Goal: Task Accomplishment & Management: Complete application form

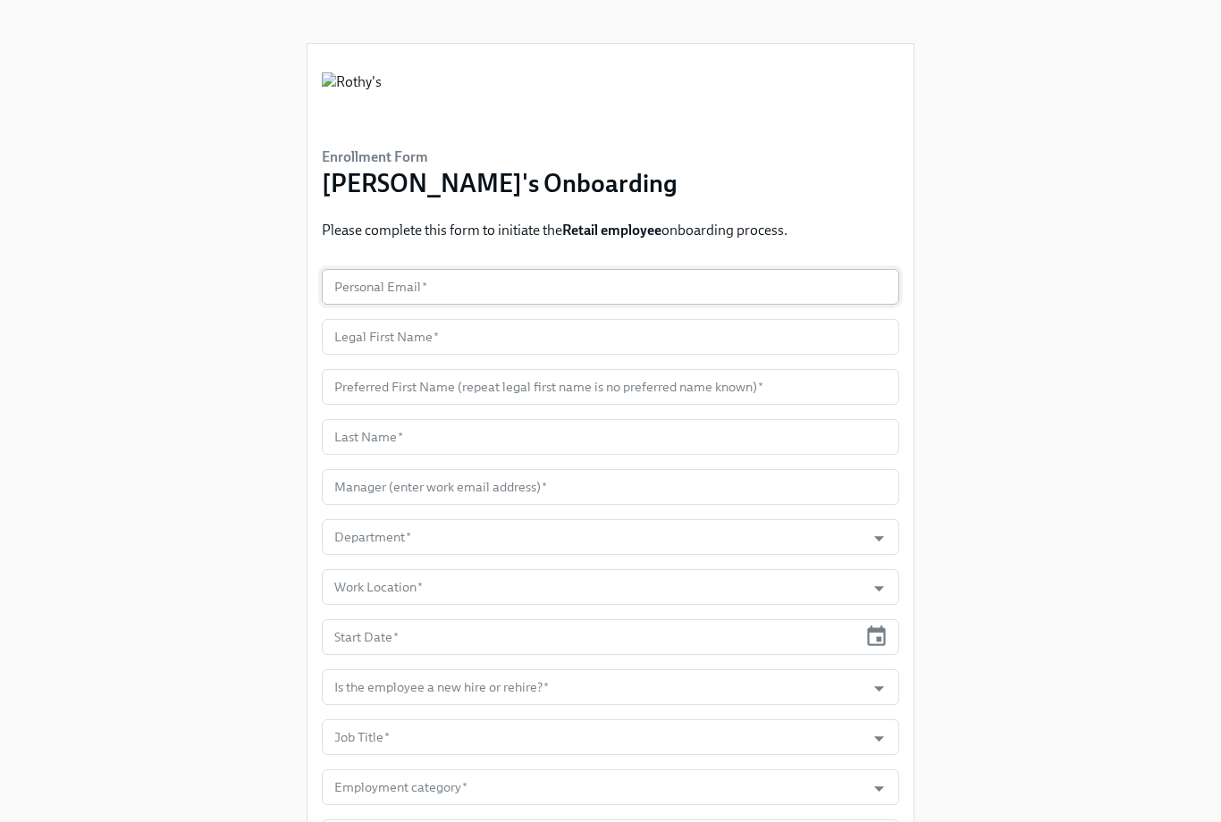
click at [422, 294] on input "text" at bounding box center [610, 287] width 577 height 36
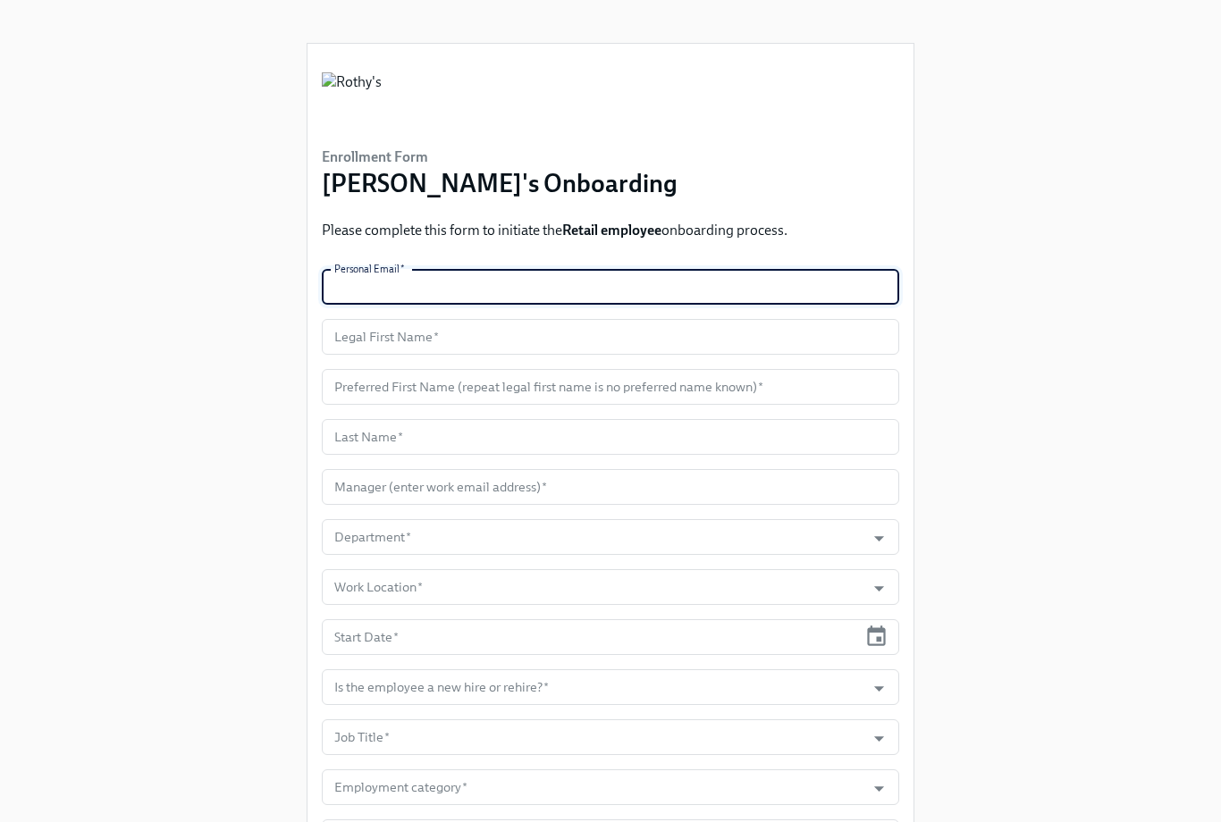
paste input "[EMAIL_ADDRESS][DOMAIN_NAME]"
type input "[EMAIL_ADDRESS][DOMAIN_NAME]"
click at [402, 345] on input "text" at bounding box center [610, 337] width 577 height 36
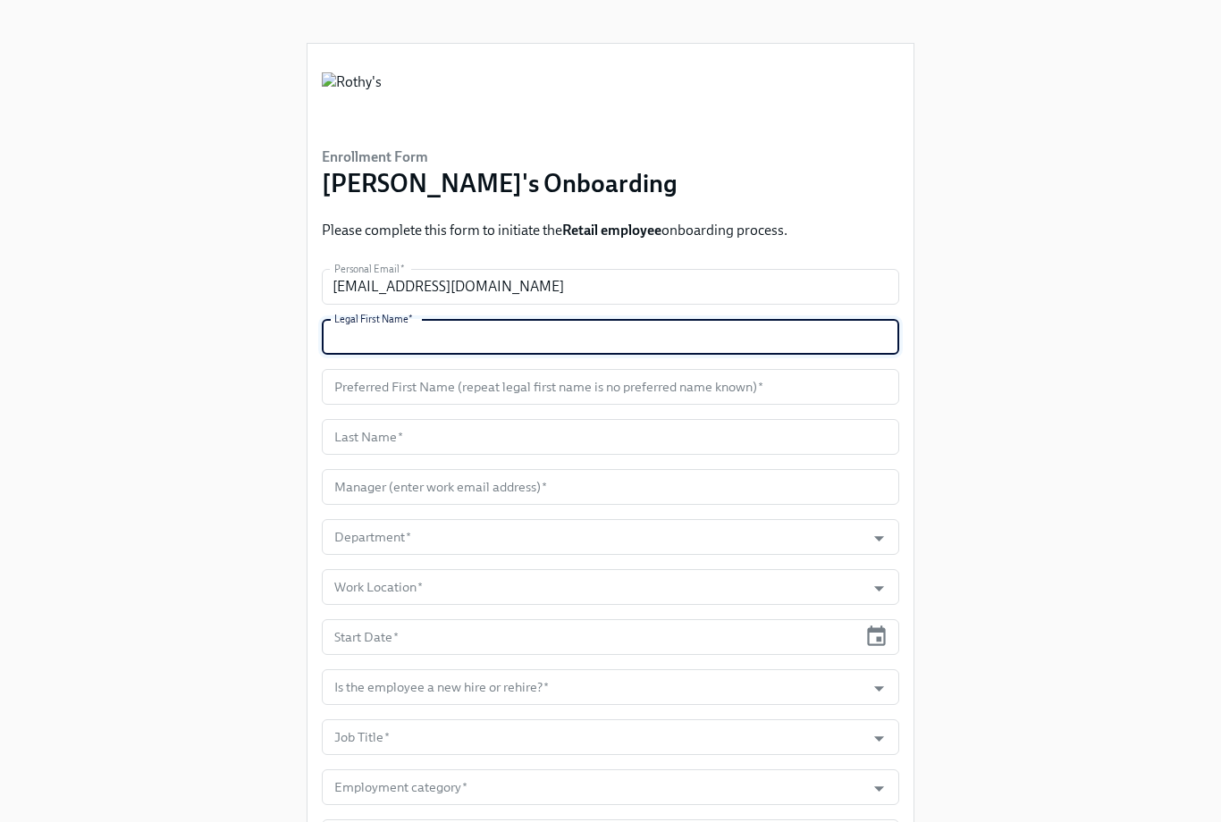
paste input "Carid"
type input "Carid"
click at [440, 376] on input "text" at bounding box center [610, 387] width 577 height 36
paste input "Carid"
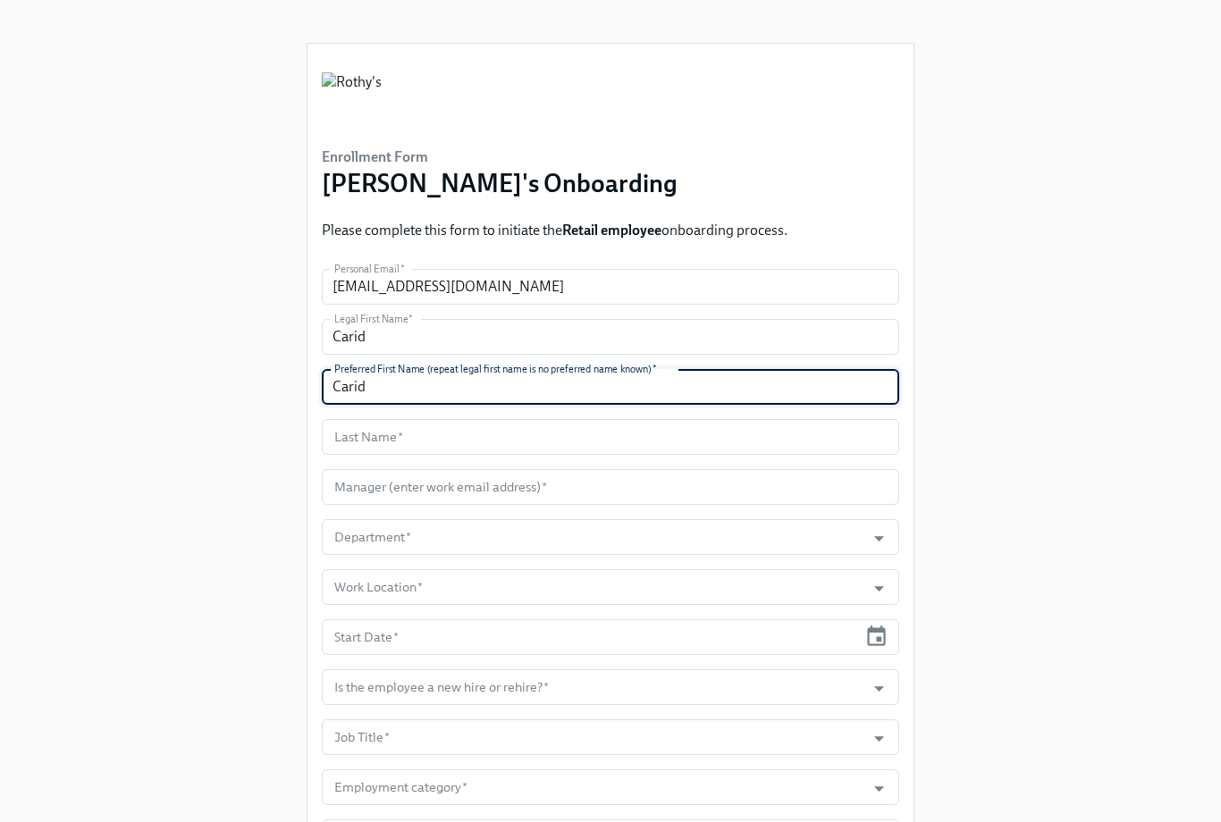
type input "Carid"
click at [399, 431] on input "text" at bounding box center [610, 437] width 577 height 36
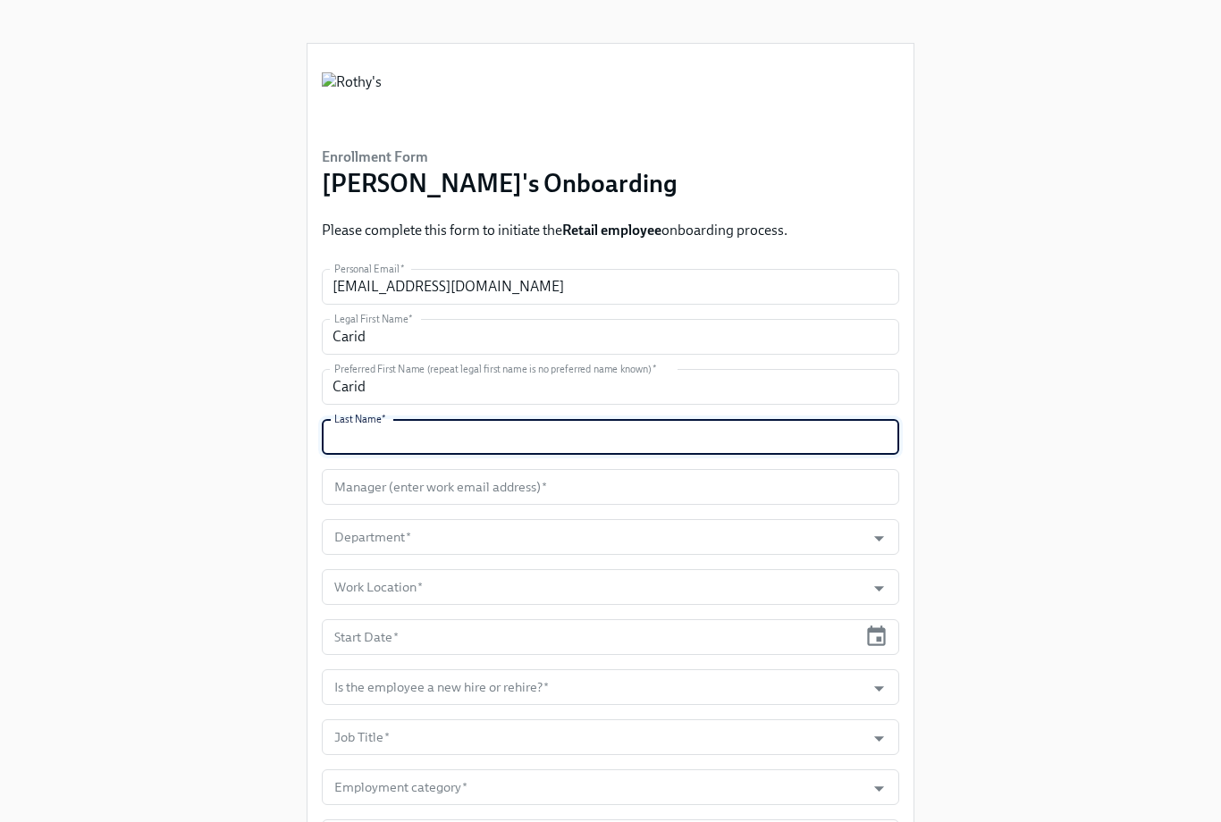
paste input "[PERSON_NAME]"
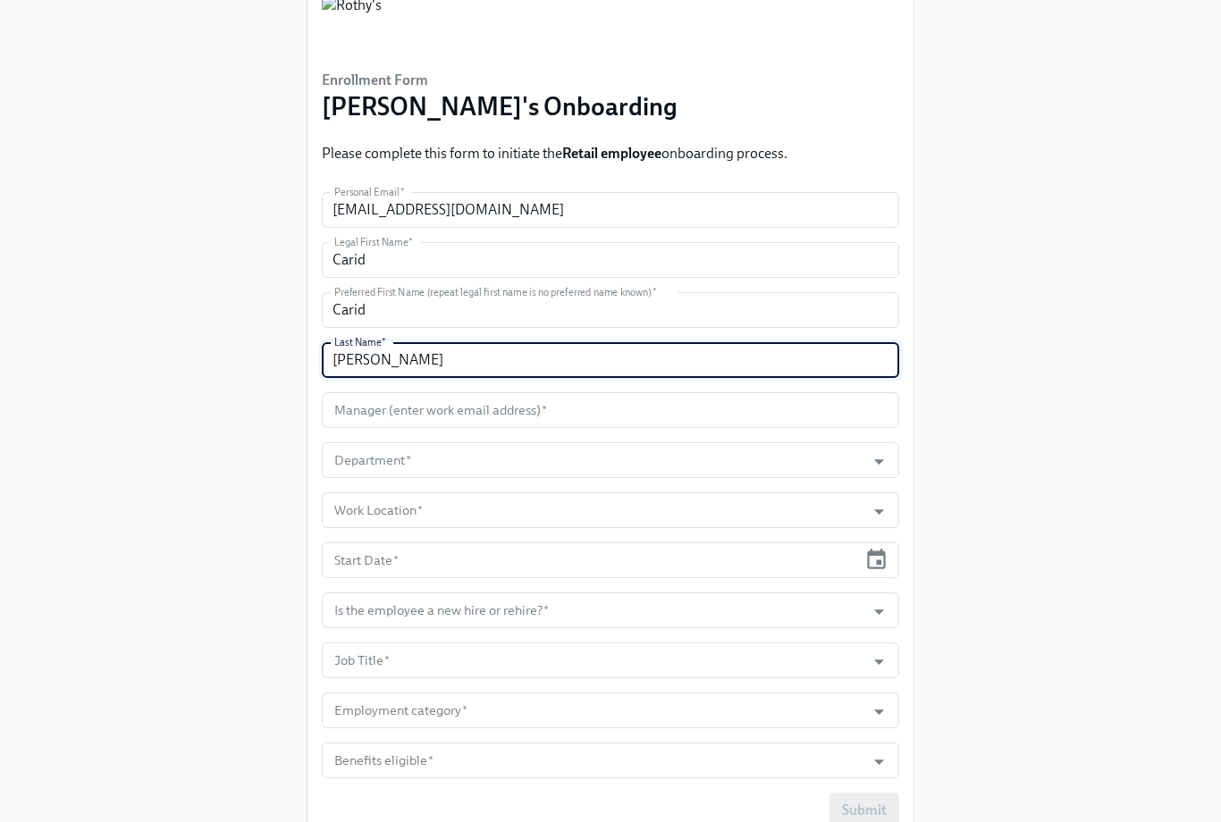
scroll to position [105, 0]
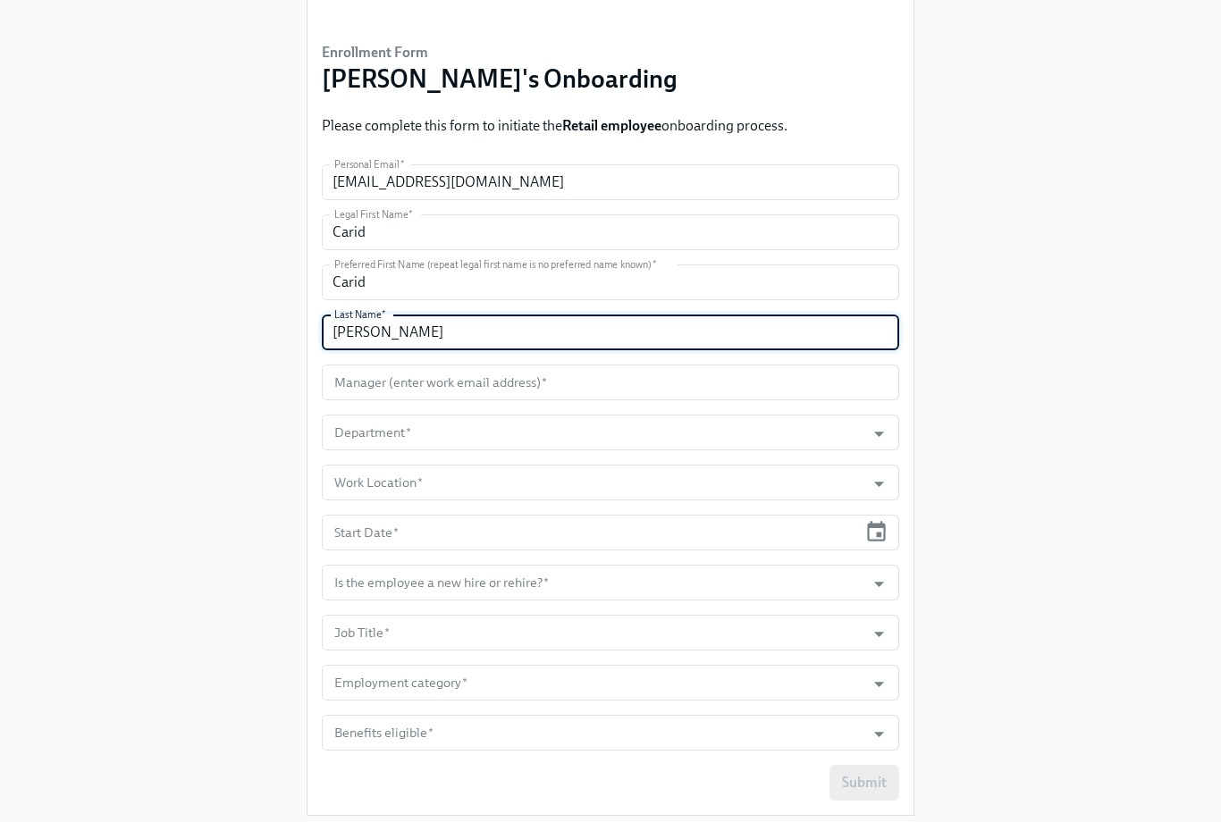
type input "[PERSON_NAME]"
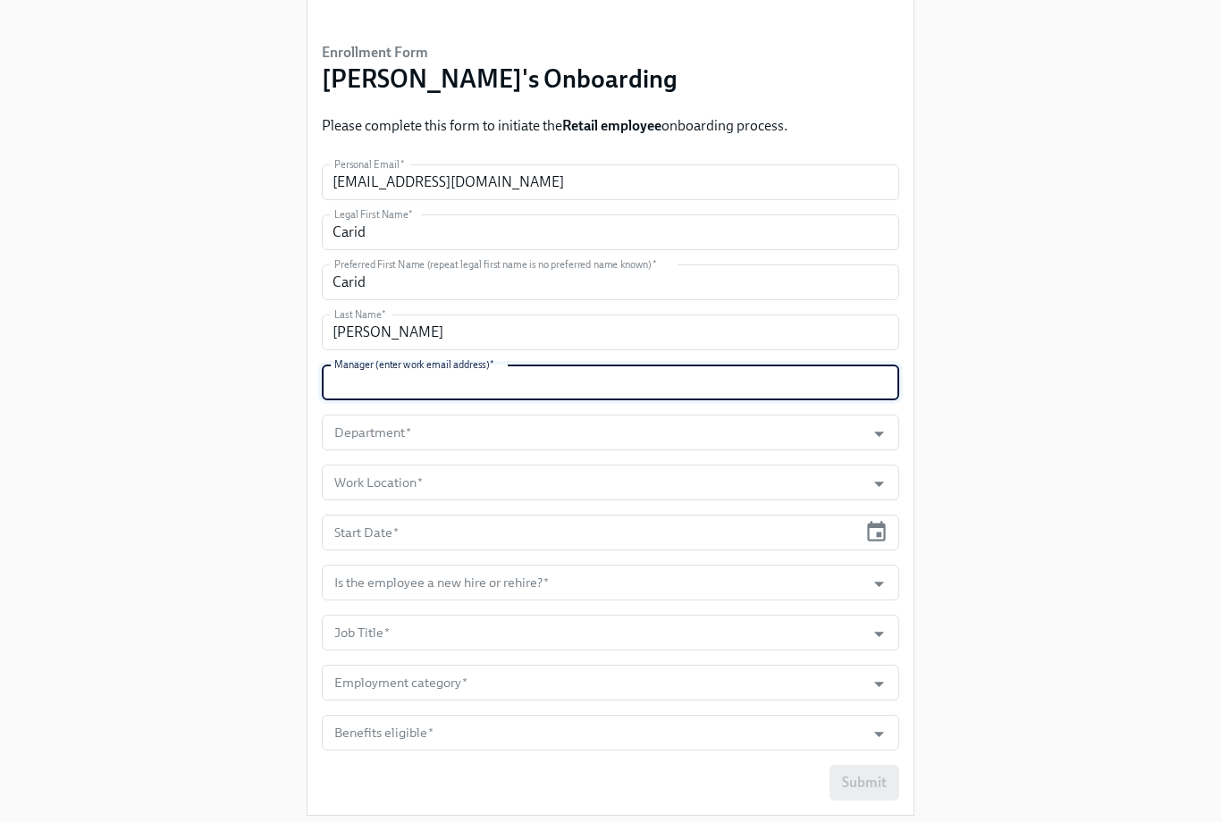
click at [454, 374] on input "text" at bounding box center [610, 383] width 577 height 36
paste input "[EMAIL_ADDRESS][DOMAIN_NAME]"
type input "[EMAIL_ADDRESS][DOMAIN_NAME]"
click at [471, 428] on input "Department   *" at bounding box center [593, 433] width 525 height 36
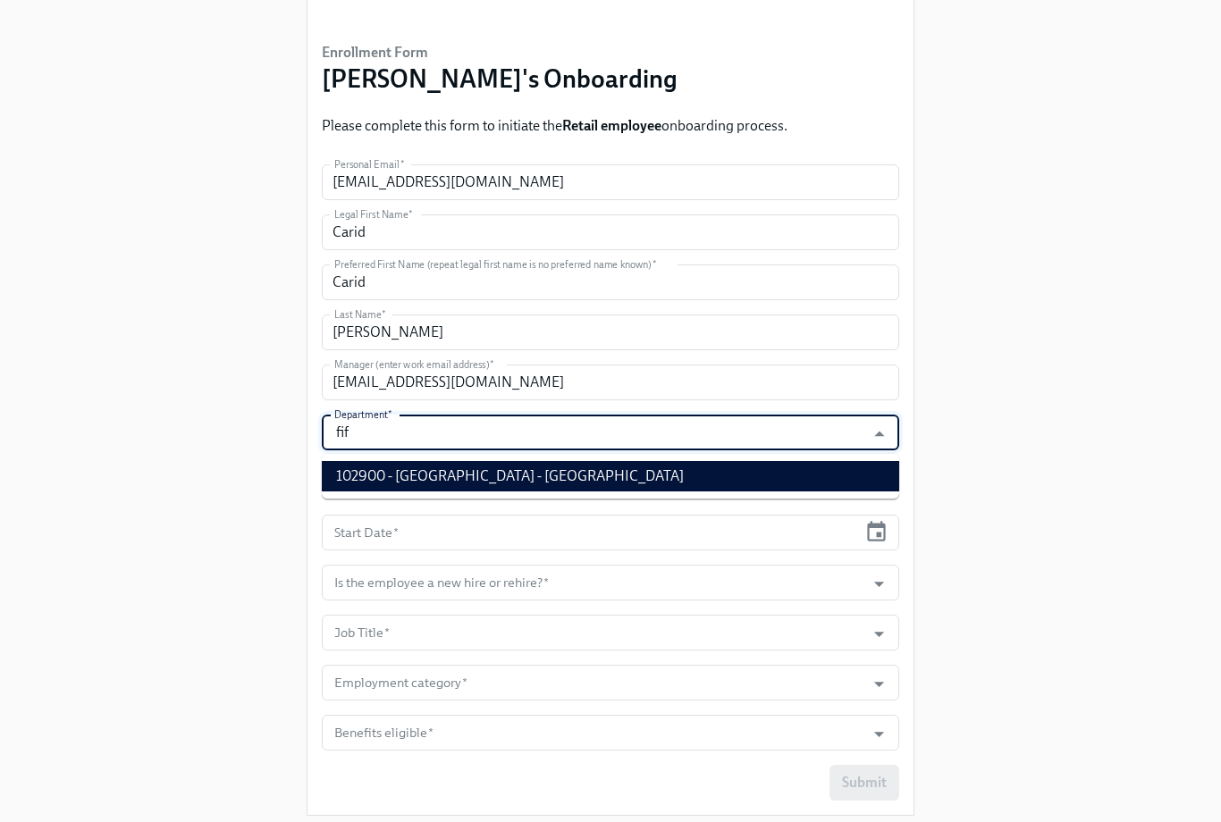
click at [484, 475] on li "102900 - [GEOGRAPHIC_DATA] - [GEOGRAPHIC_DATA]" at bounding box center [610, 476] width 577 height 30
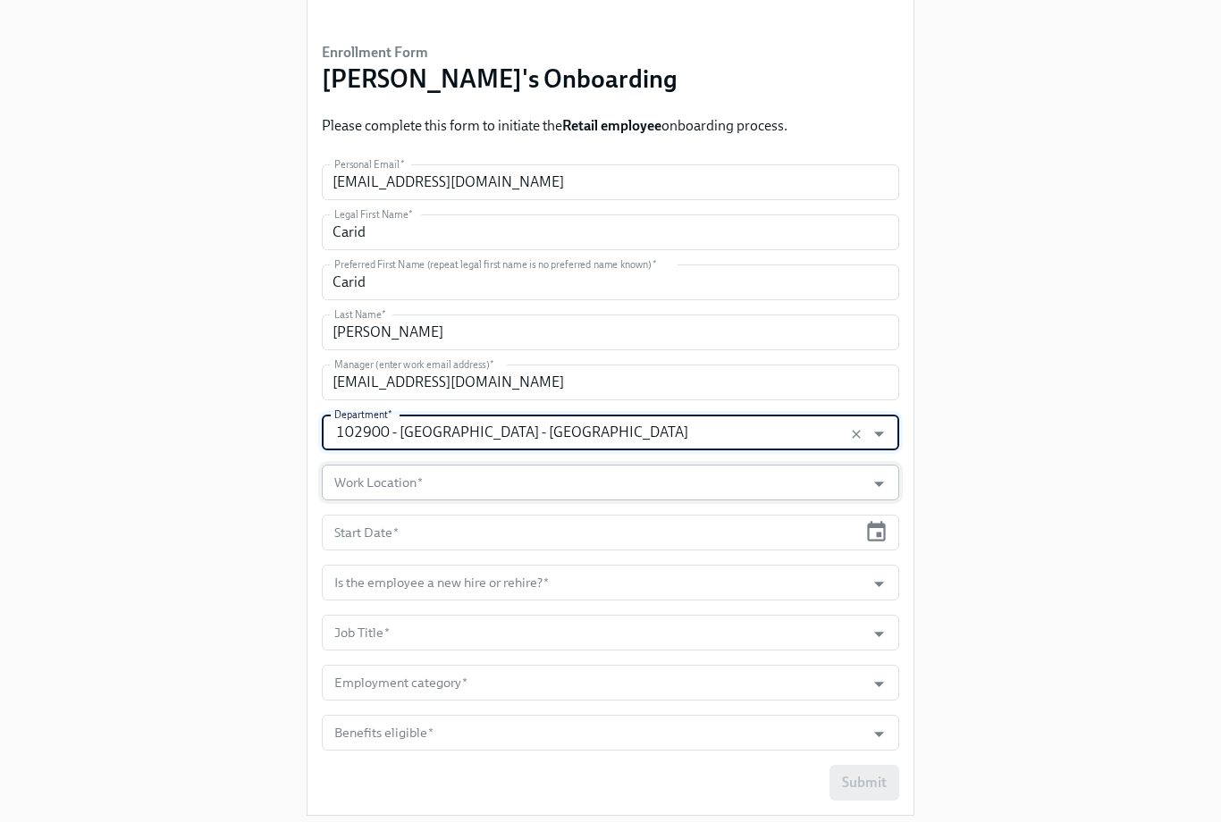
type input "102900 - [GEOGRAPHIC_DATA] - [GEOGRAPHIC_DATA]"
click at [490, 483] on input "Work Location   *" at bounding box center [593, 483] width 525 height 36
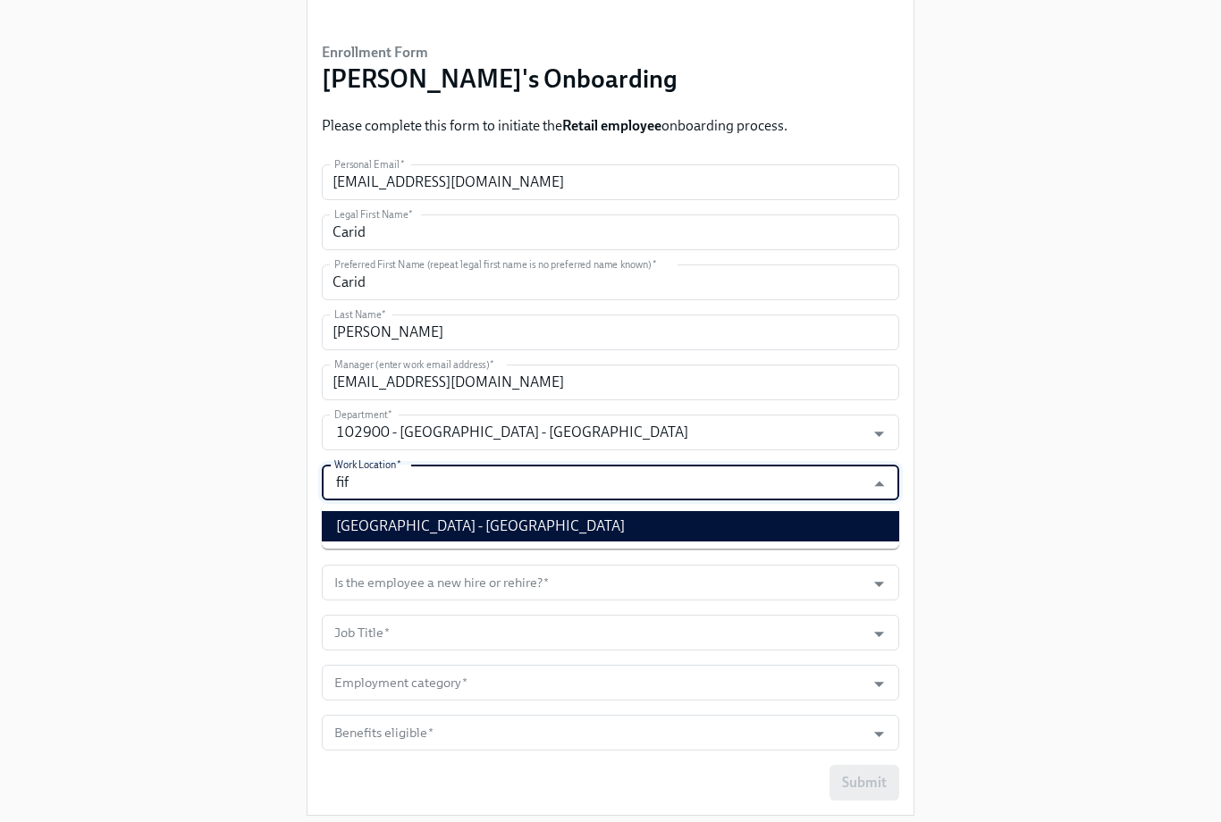
drag, startPoint x: 505, startPoint y: 540, endPoint x: 504, endPoint y: 530, distance: 9.9
click at [505, 539] on li "[GEOGRAPHIC_DATA] - [GEOGRAPHIC_DATA]" at bounding box center [610, 526] width 577 height 30
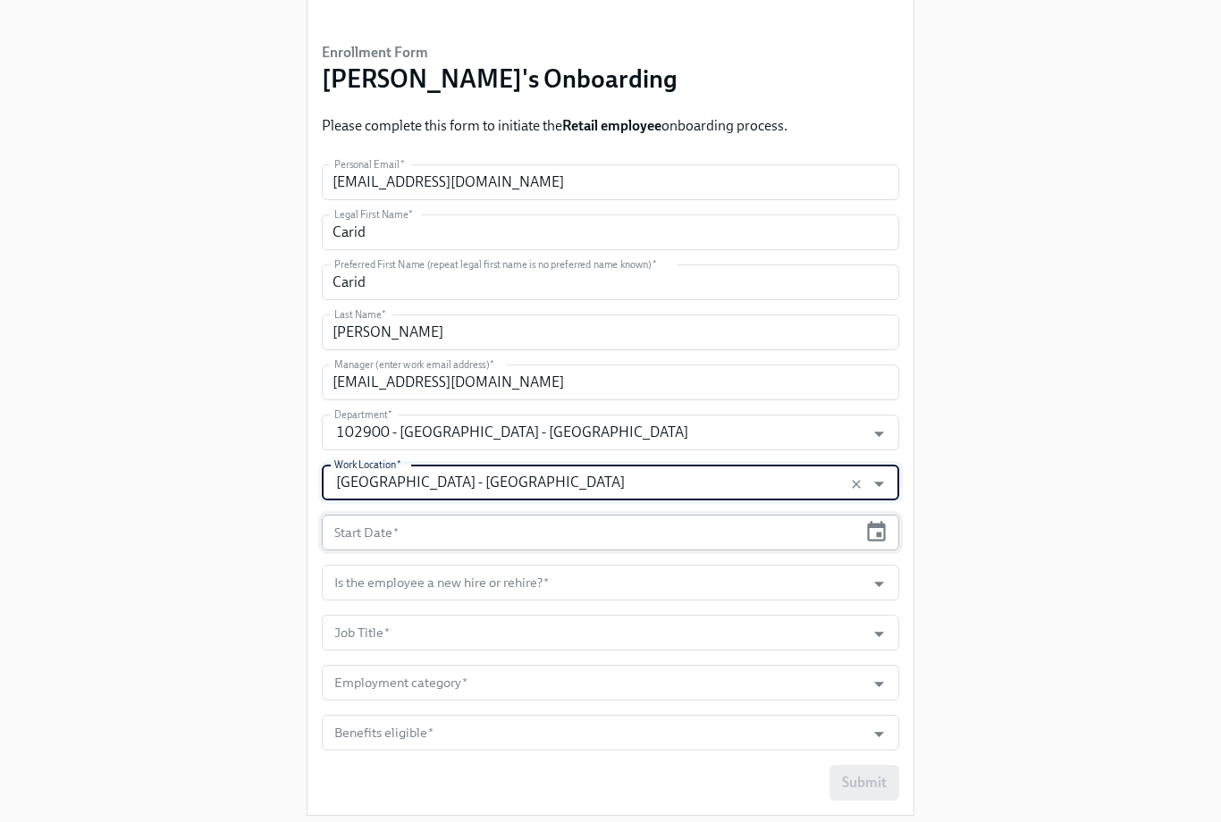
type input "[GEOGRAPHIC_DATA] - [GEOGRAPHIC_DATA]"
click at [498, 528] on input "text" at bounding box center [589, 533] width 535 height 36
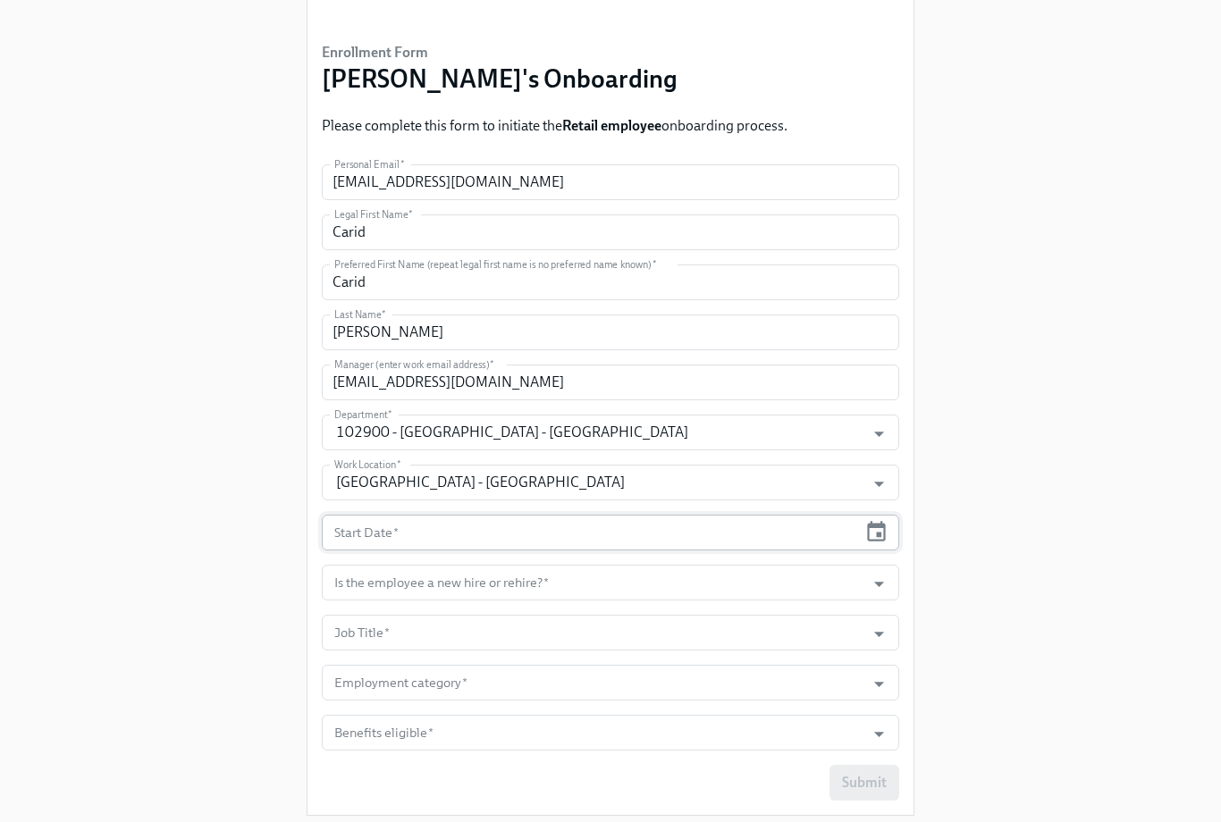
click at [891, 535] on div "Start Date *" at bounding box center [610, 533] width 577 height 36
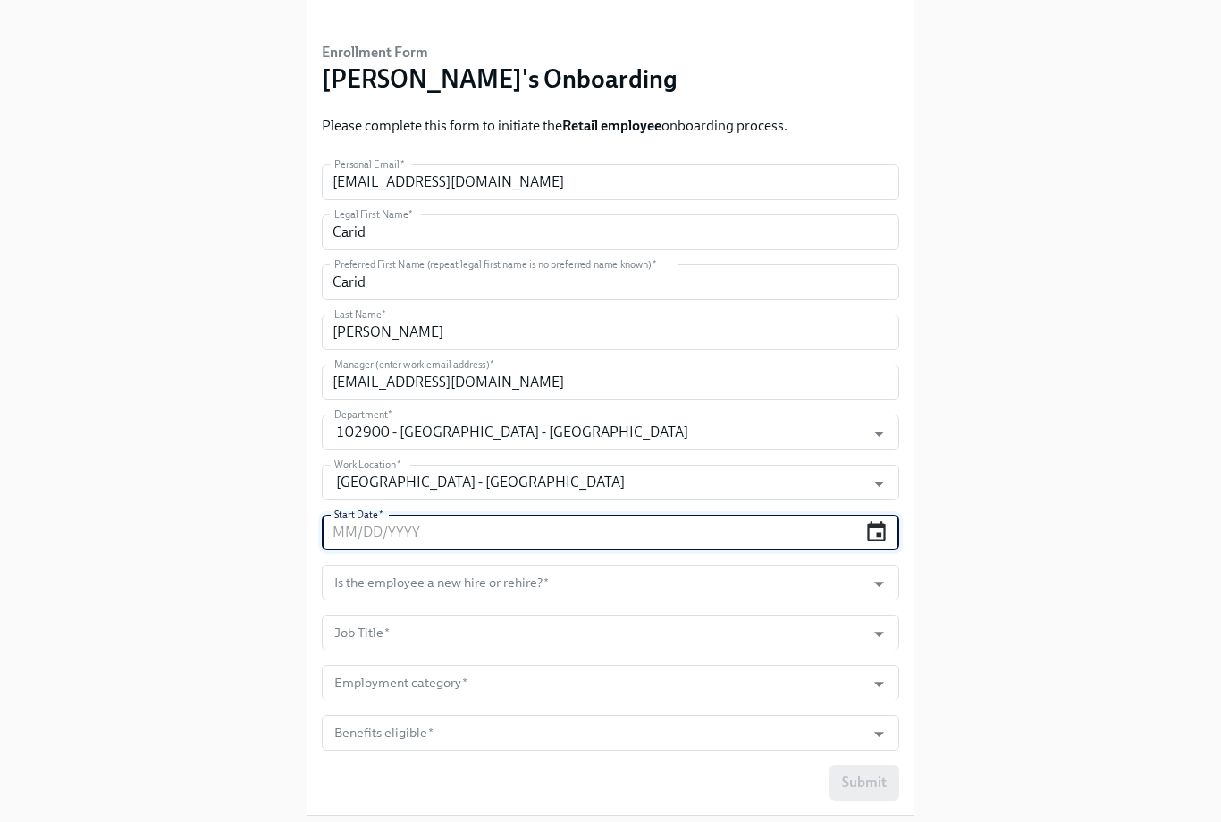
click at [879, 533] on icon "button" at bounding box center [876, 531] width 19 height 21
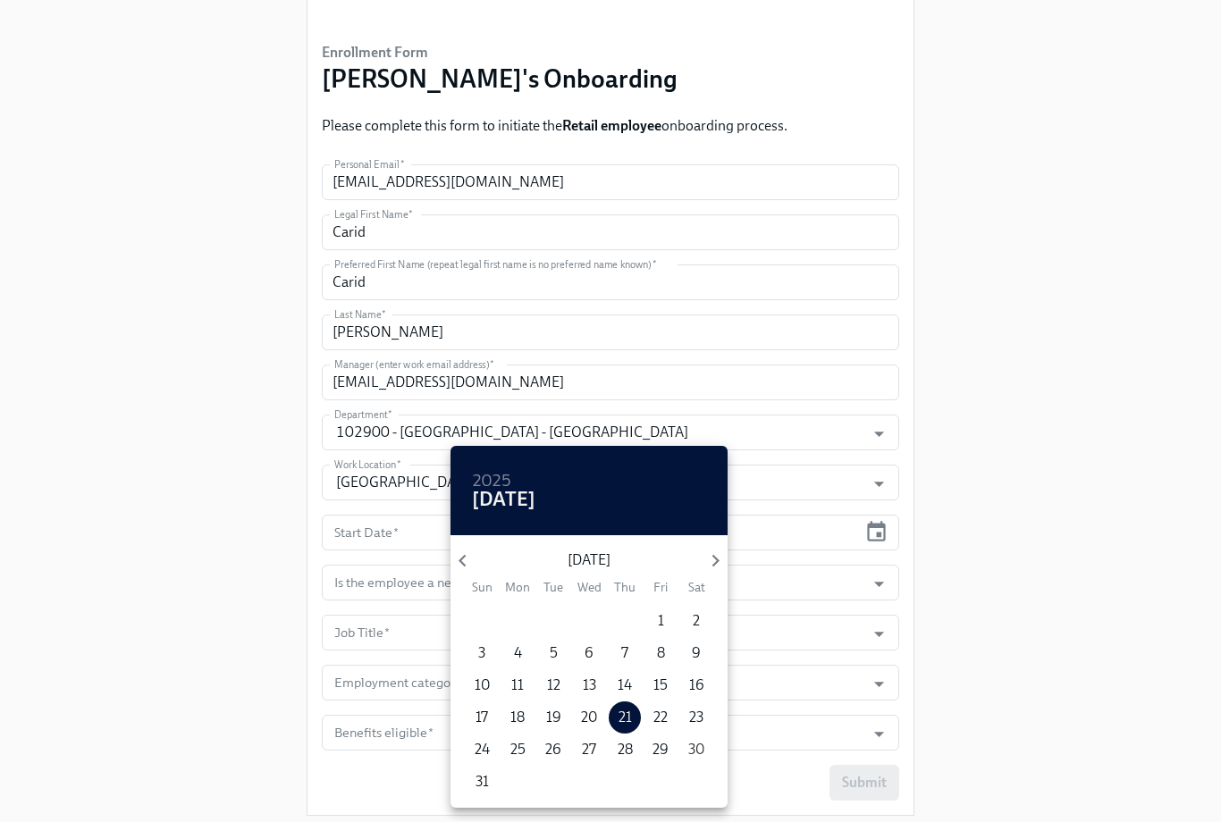
click at [701, 749] on p "30" at bounding box center [696, 750] width 16 height 20
type input "[DATE]"
click at [985, 659] on div at bounding box center [610, 411] width 1221 height 822
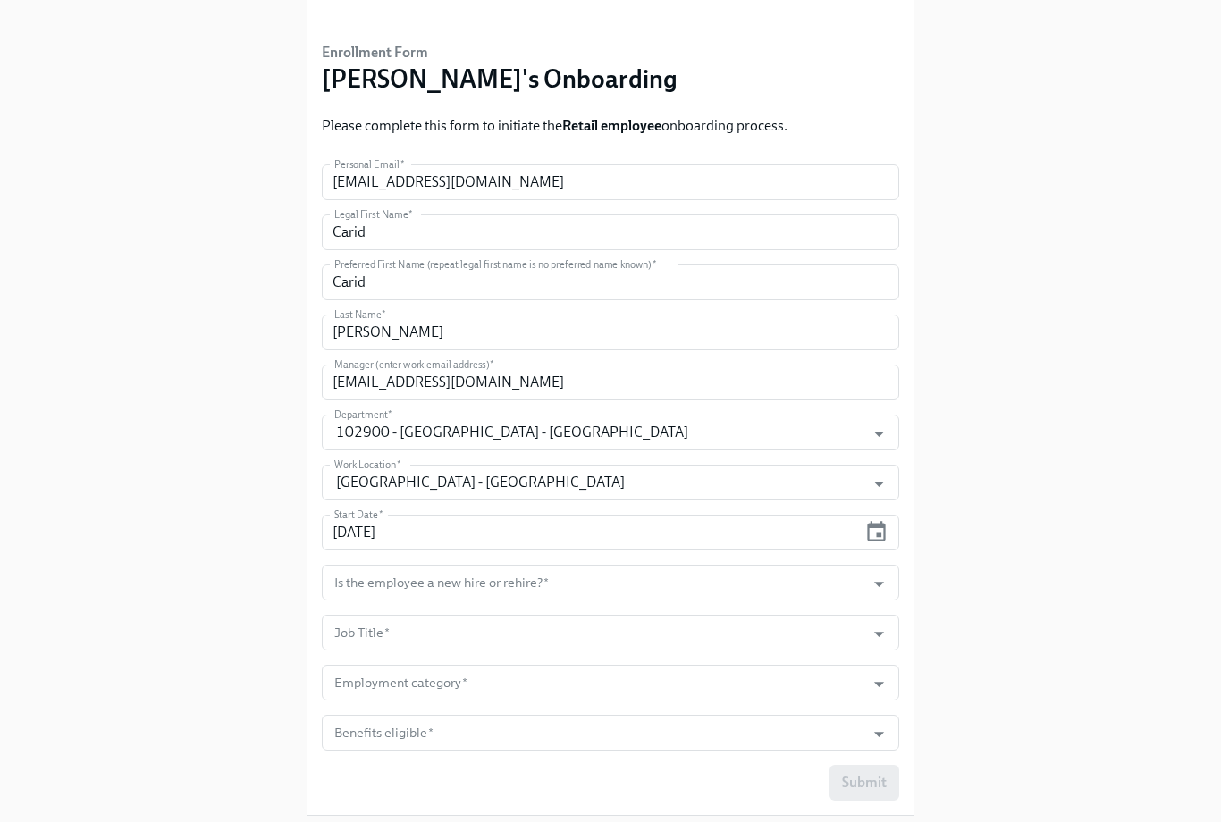
click at [750, 597] on input "Is the employee a new hire or rehire?   *" at bounding box center [593, 583] width 525 height 36
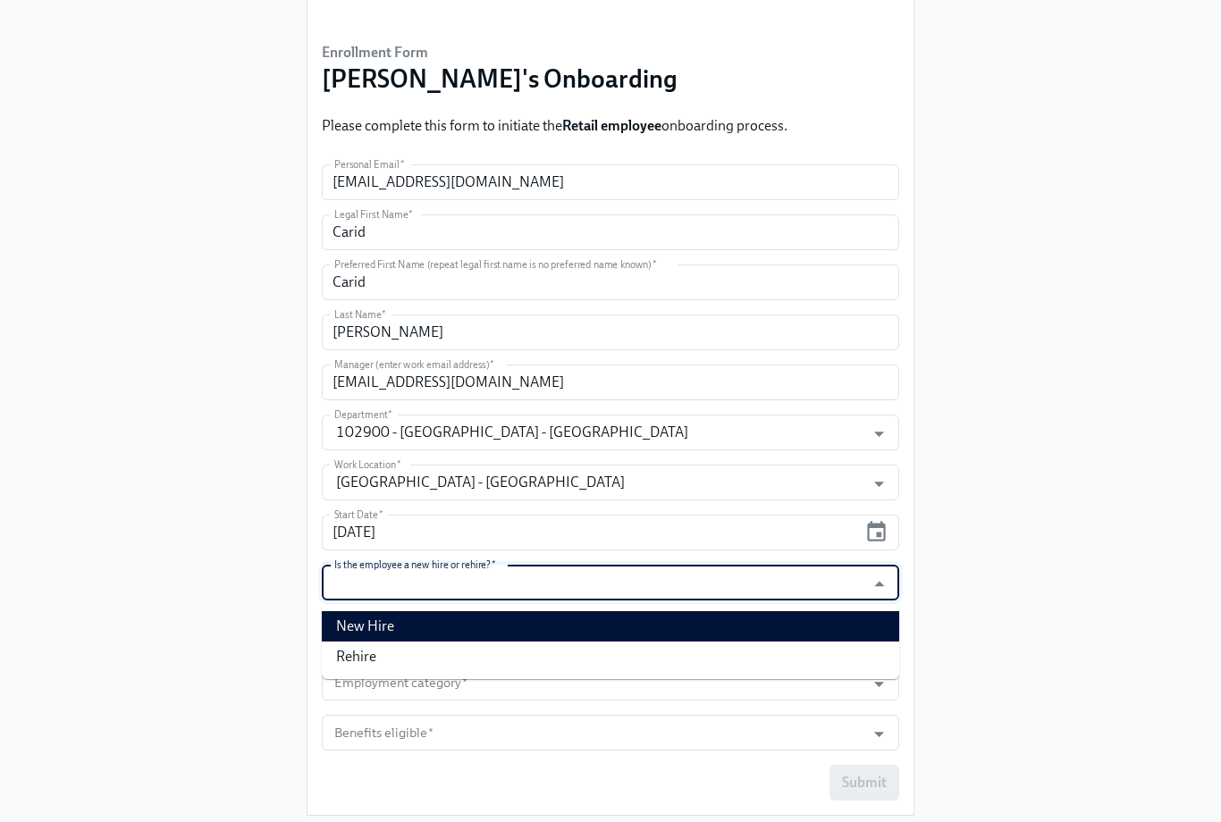
click at [683, 631] on li "New Hire" at bounding box center [610, 626] width 577 height 30
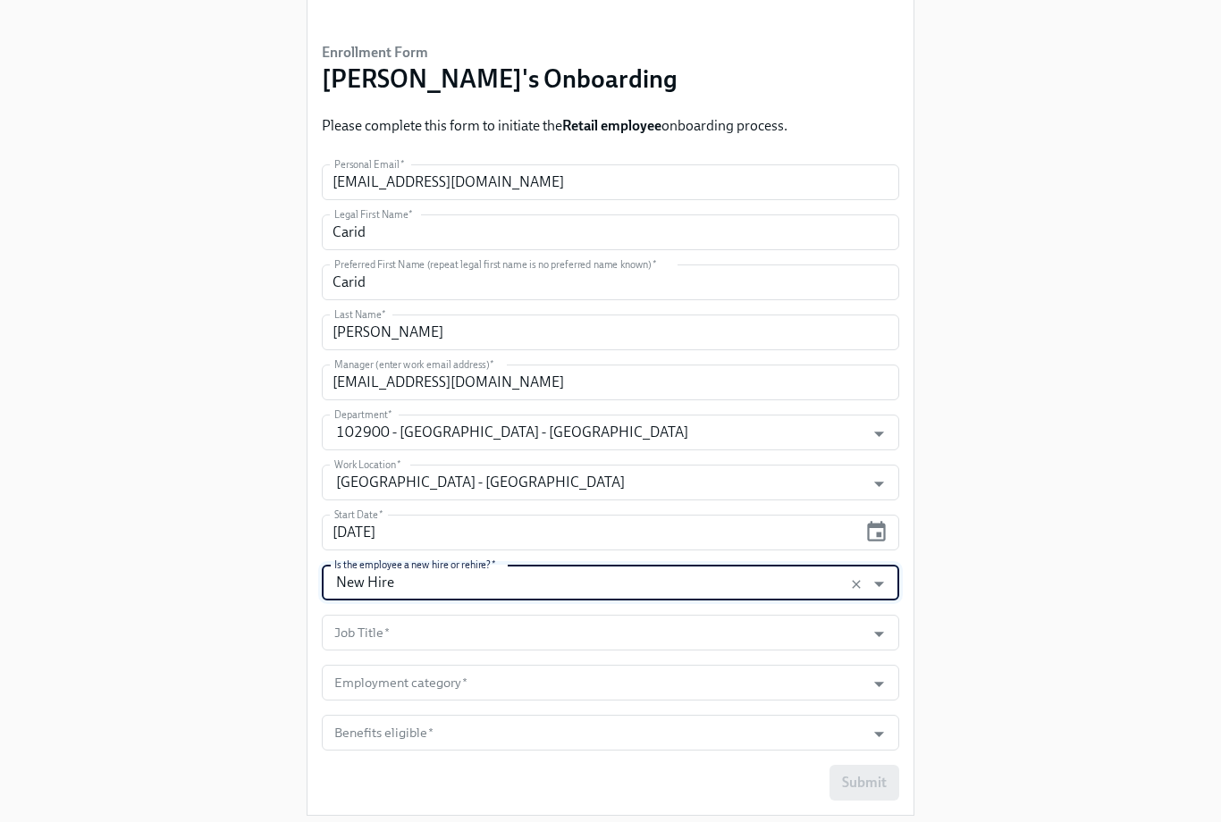
drag, startPoint x: 890, startPoint y: 581, endPoint x: 848, endPoint y: 596, distance: 44.7
click at [890, 581] on icon "Open" at bounding box center [879, 584] width 24 height 24
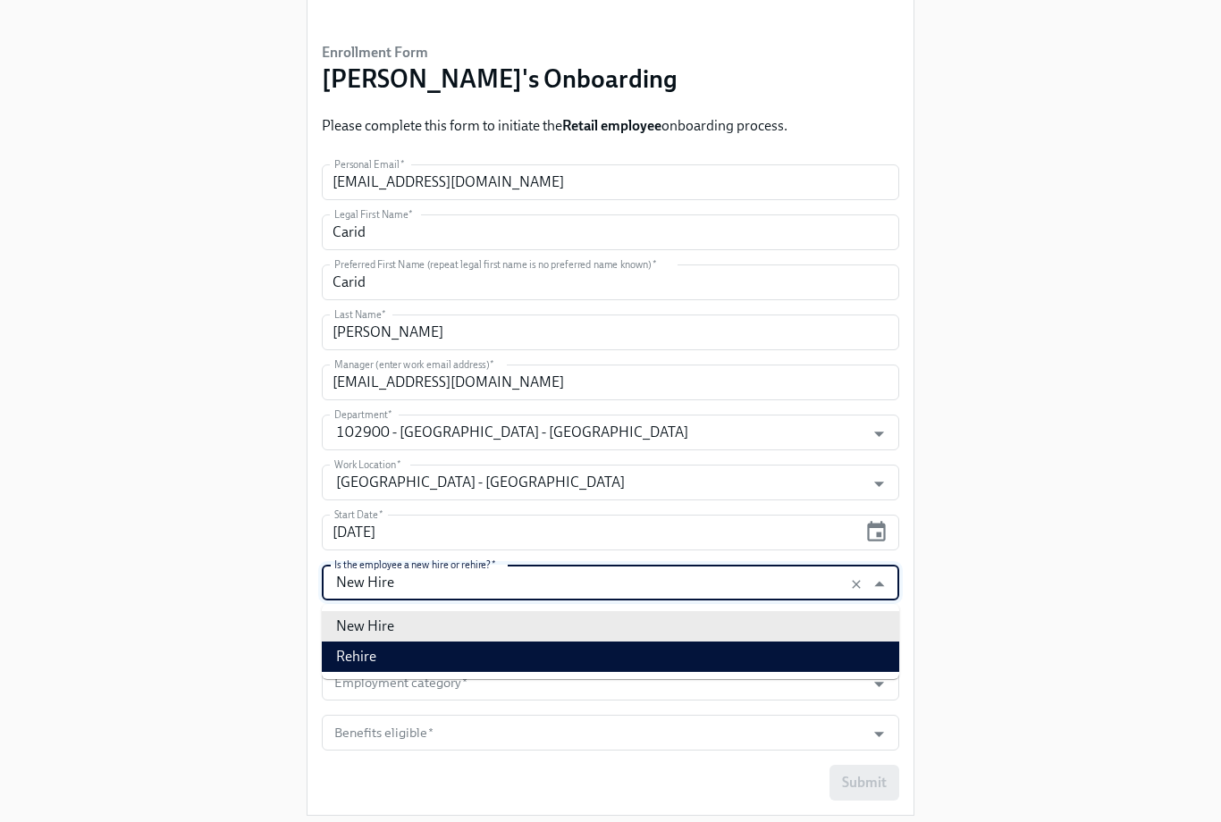
click at [735, 653] on li "Rehire" at bounding box center [610, 657] width 577 height 30
type input "Rehire"
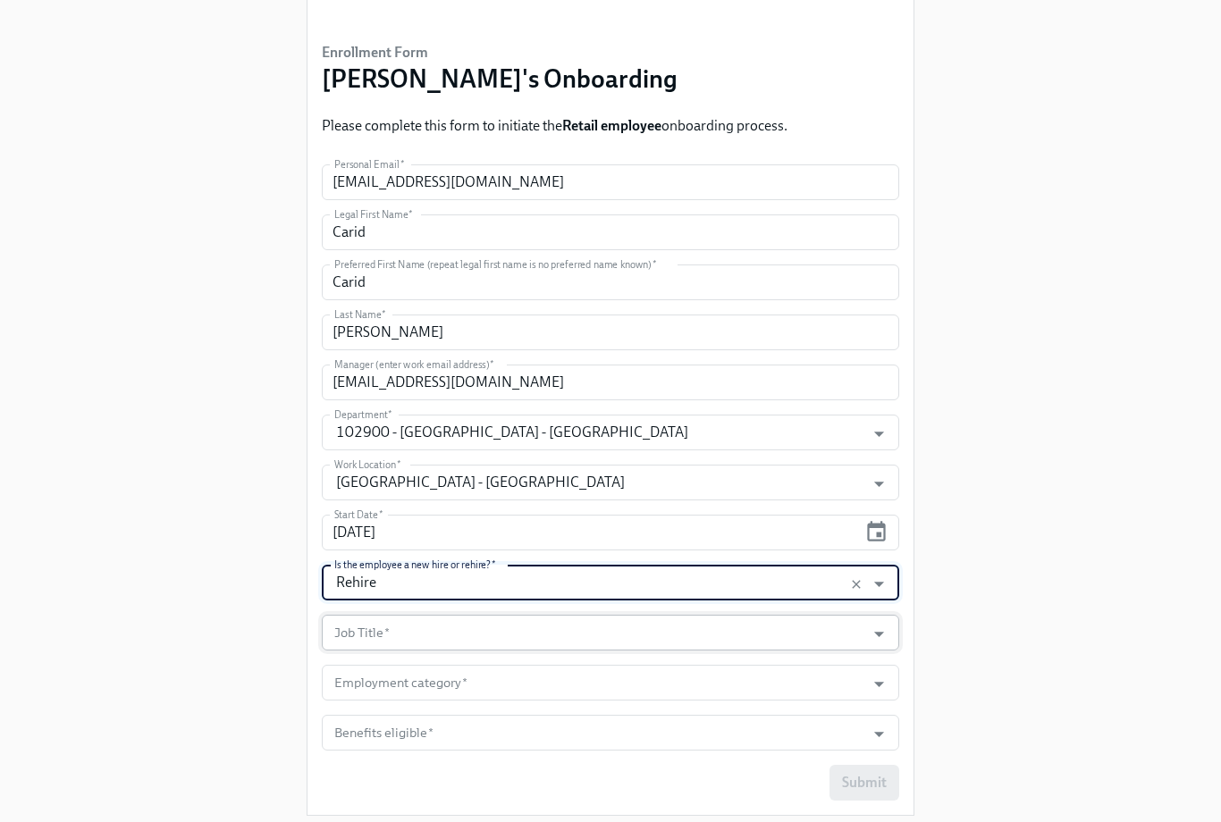
click at [683, 631] on input "Job Title   *" at bounding box center [593, 633] width 525 height 36
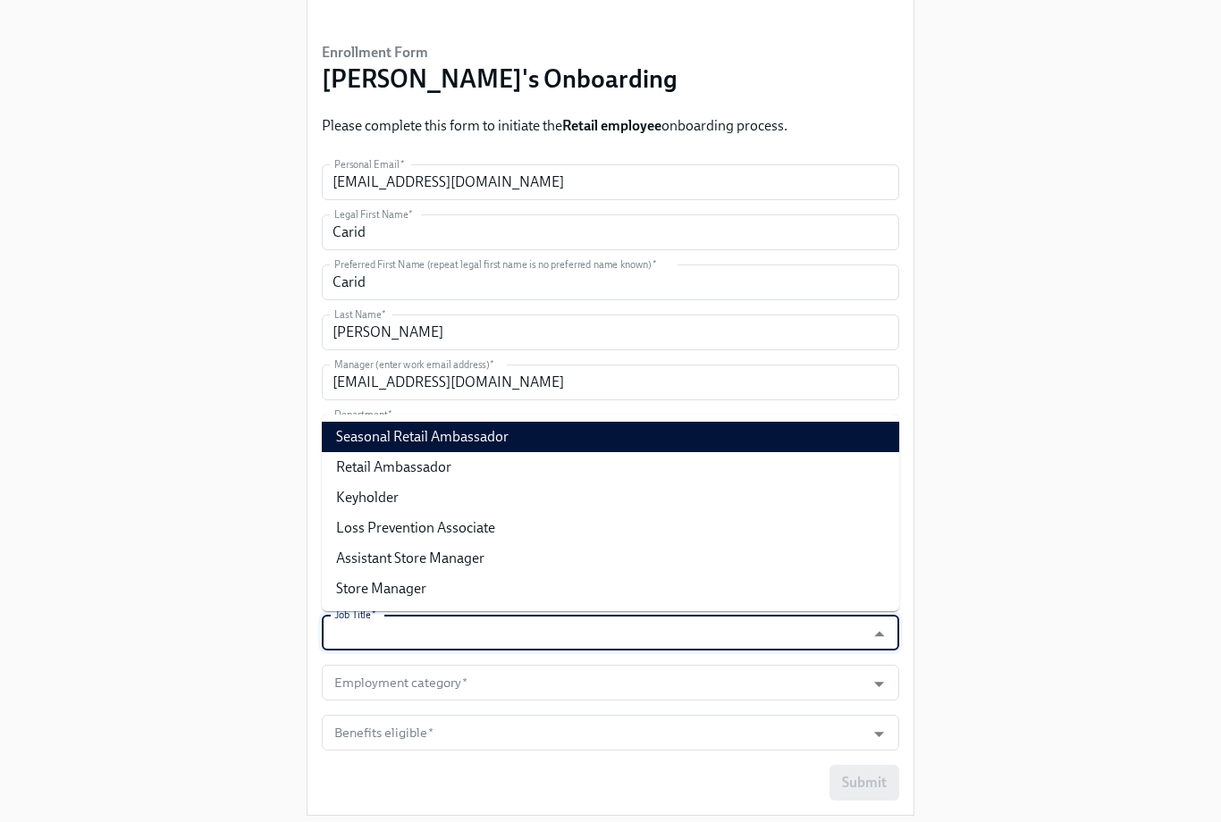
click at [649, 406] on form "Personal Email   * [EMAIL_ADDRESS][DOMAIN_NAME] Personal Email * Legal First Na…" at bounding box center [610, 482] width 577 height 636
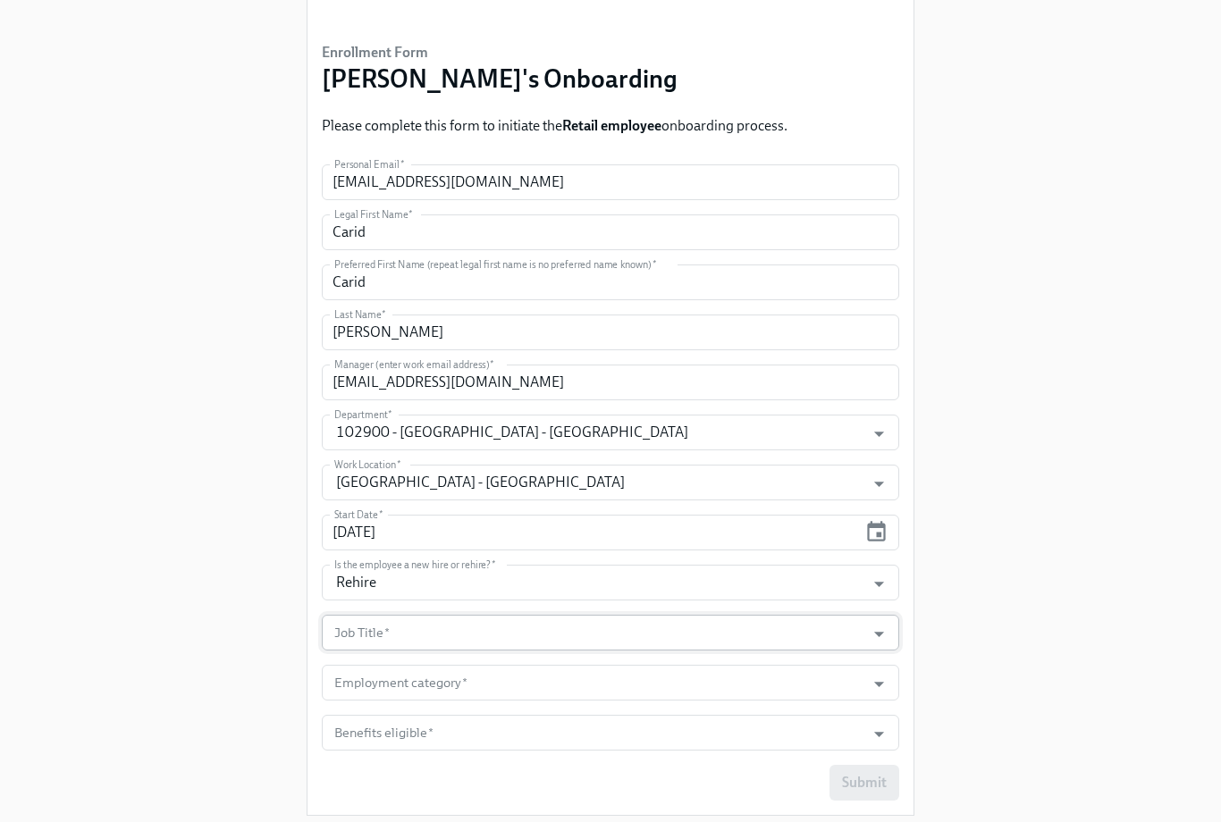
click at [596, 650] on form "Personal Email   * [EMAIL_ADDRESS][DOMAIN_NAME] Personal Email * Legal First Na…" at bounding box center [610, 482] width 577 height 636
click at [595, 642] on input "Job Title   *" at bounding box center [593, 633] width 525 height 36
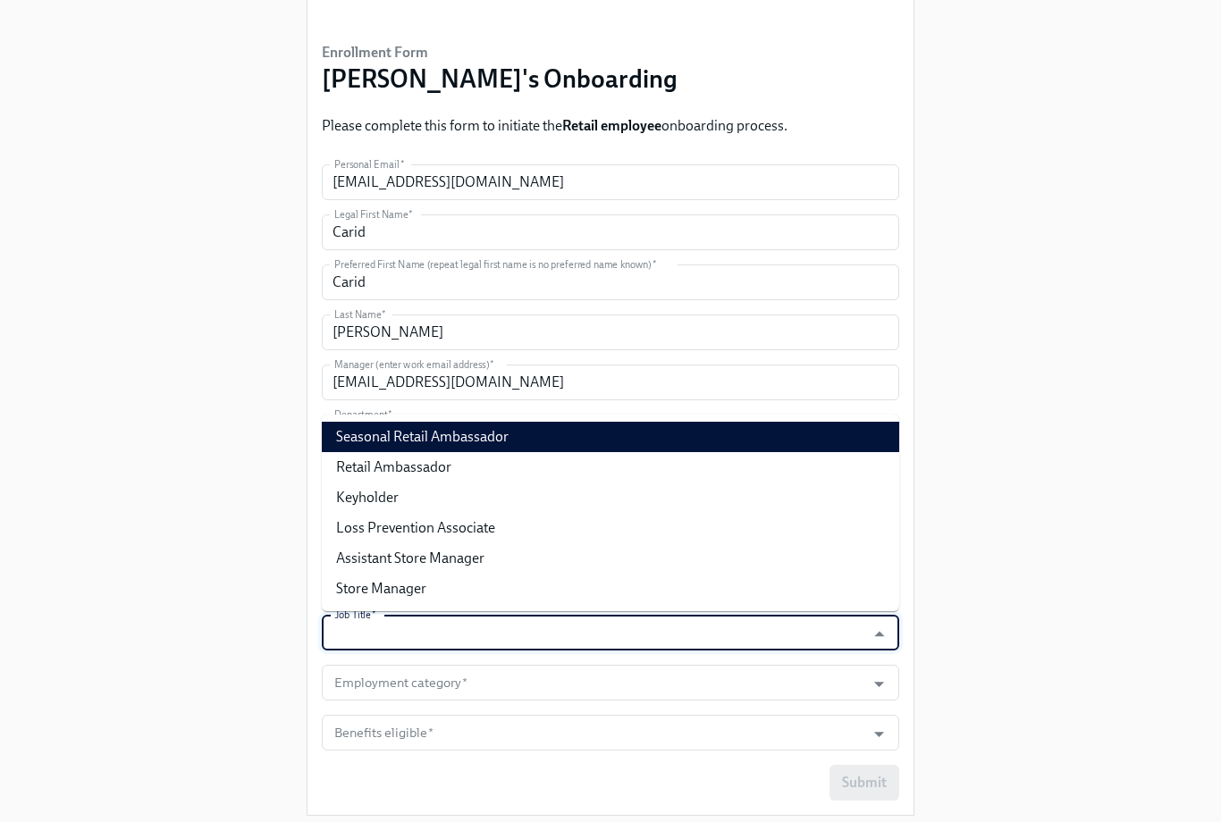
click at [589, 441] on li "Seasonal Retail Ambassador" at bounding box center [610, 437] width 577 height 30
type input "Seasonal Retail Ambassador"
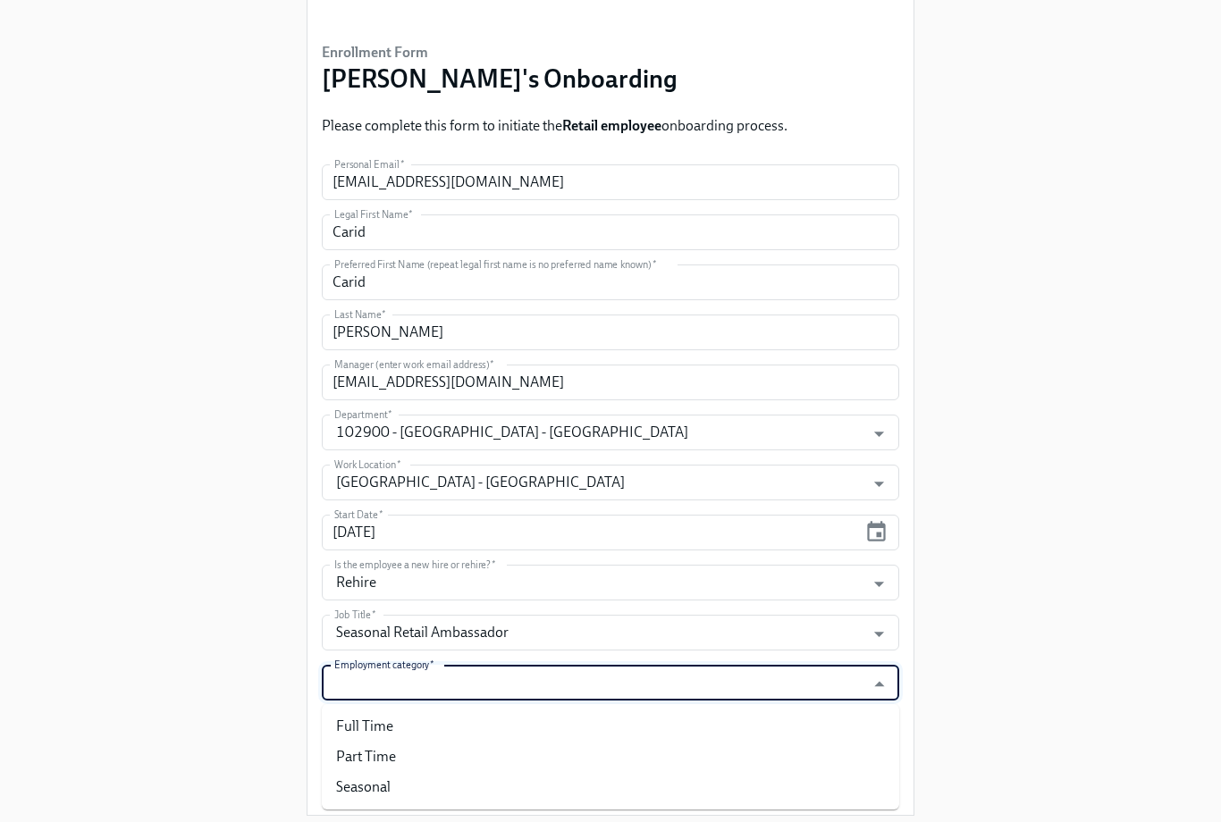
click at [607, 678] on input "Employment category   *" at bounding box center [593, 683] width 525 height 36
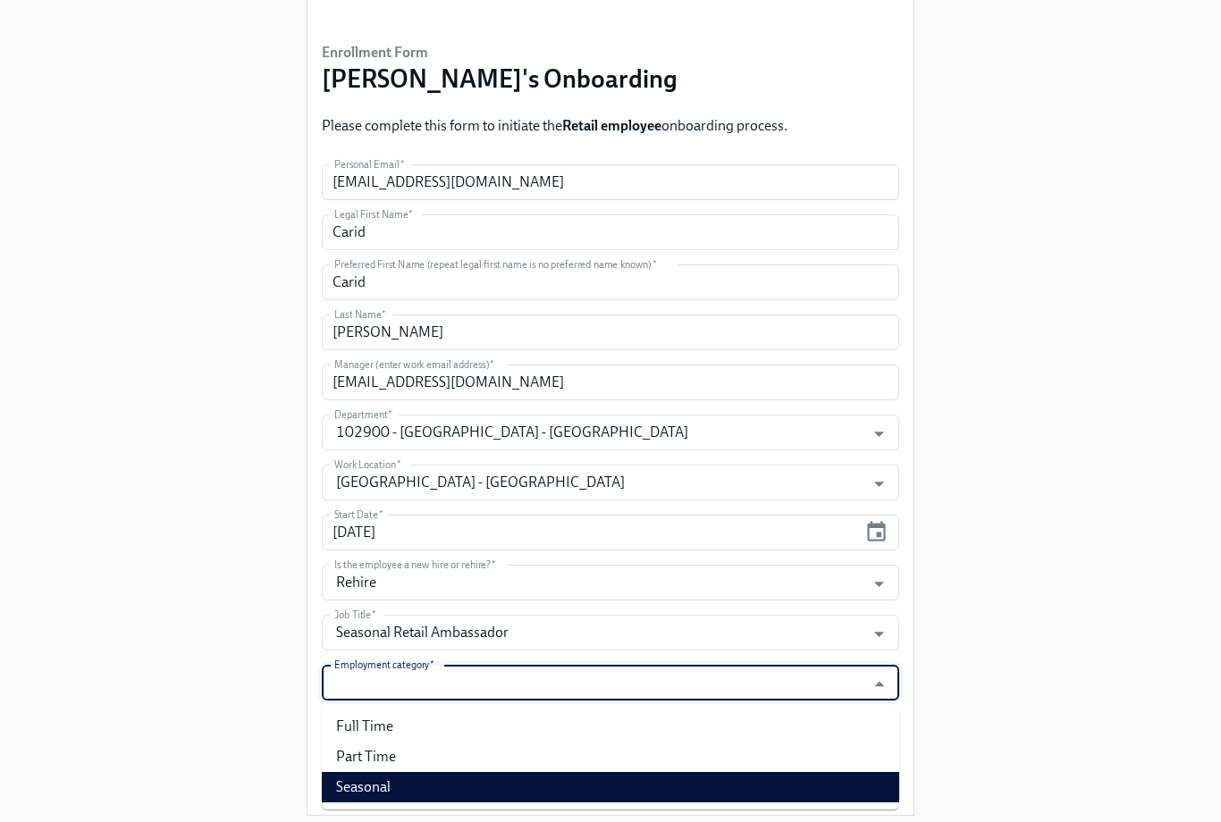
click at [596, 790] on li "Seasonal" at bounding box center [610, 787] width 577 height 30
type input "Seasonal"
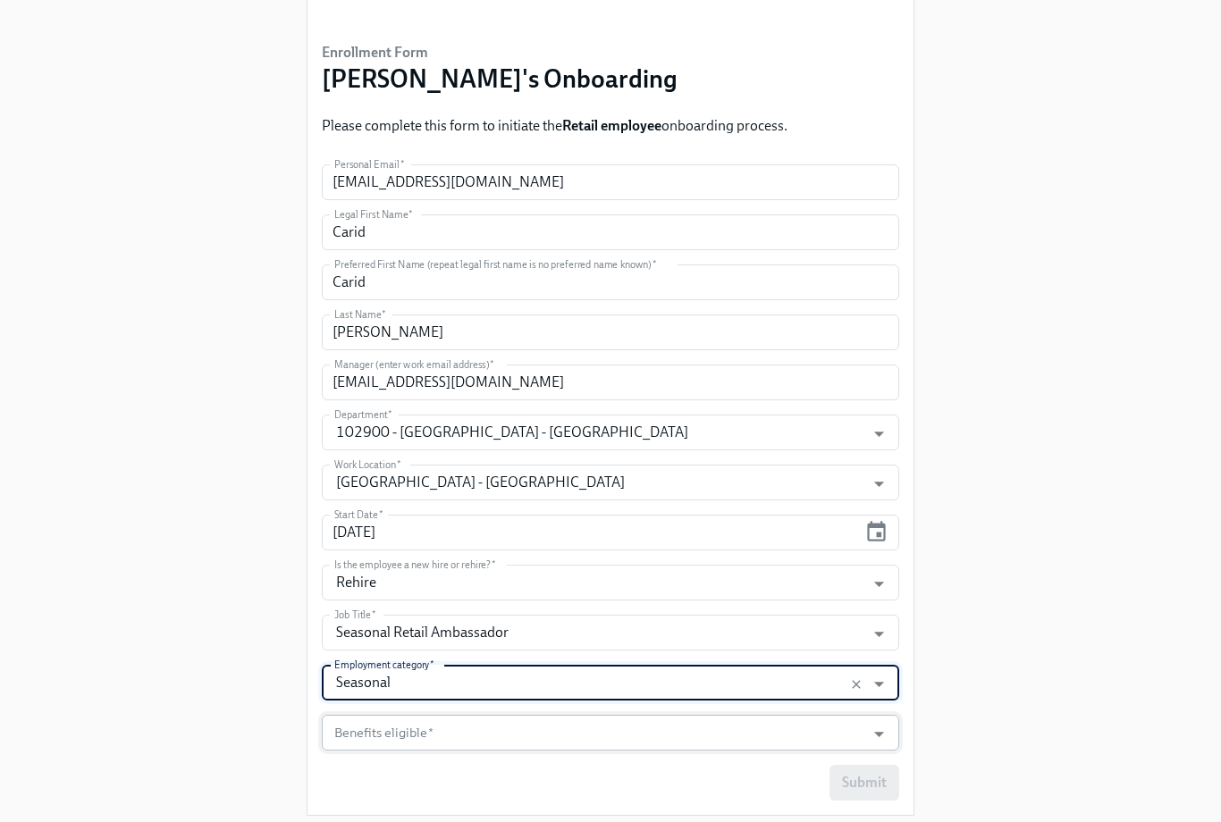
click at [616, 720] on input "Benefits eligible   *" at bounding box center [593, 733] width 525 height 36
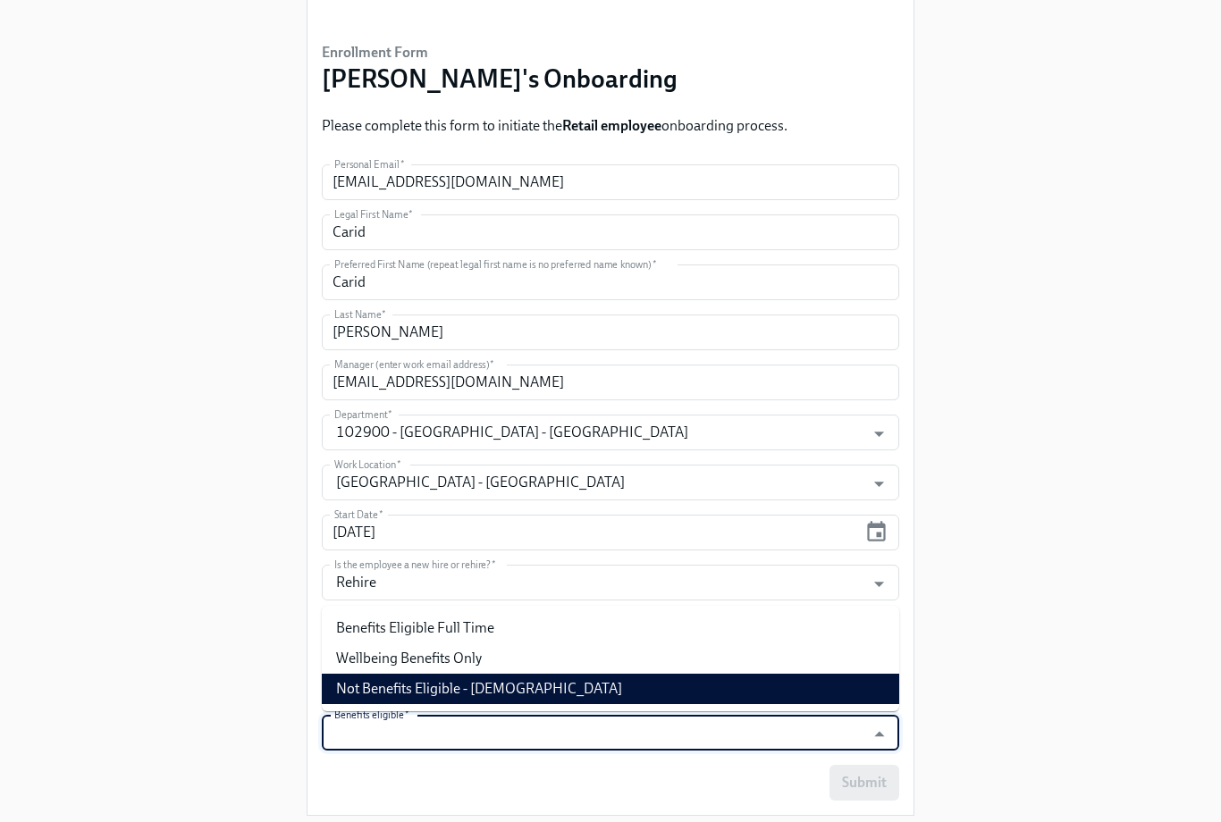
click at [584, 697] on li "Not Benefits Eligible - [DEMOGRAPHIC_DATA]" at bounding box center [610, 689] width 577 height 30
type input "Not Benefits Eligible - [DEMOGRAPHIC_DATA]"
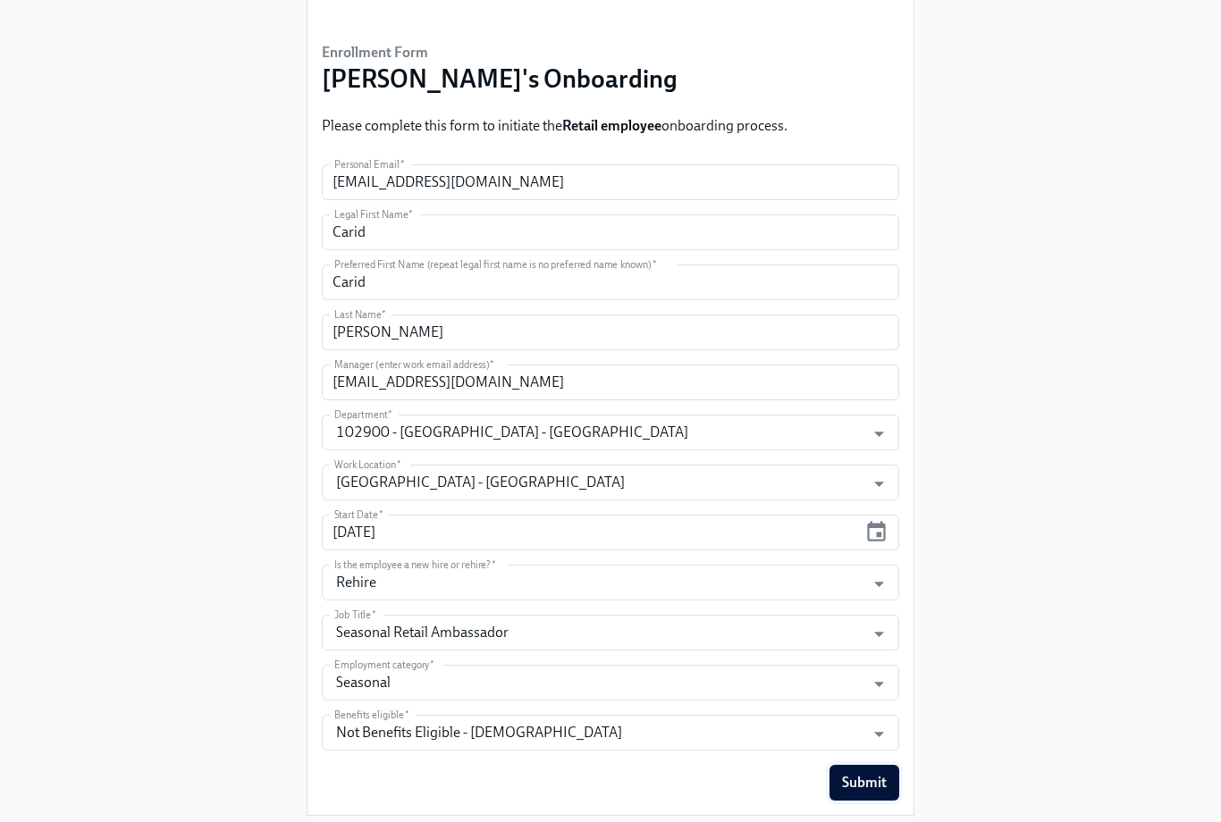
click at [860, 784] on span "Submit" at bounding box center [864, 783] width 45 height 18
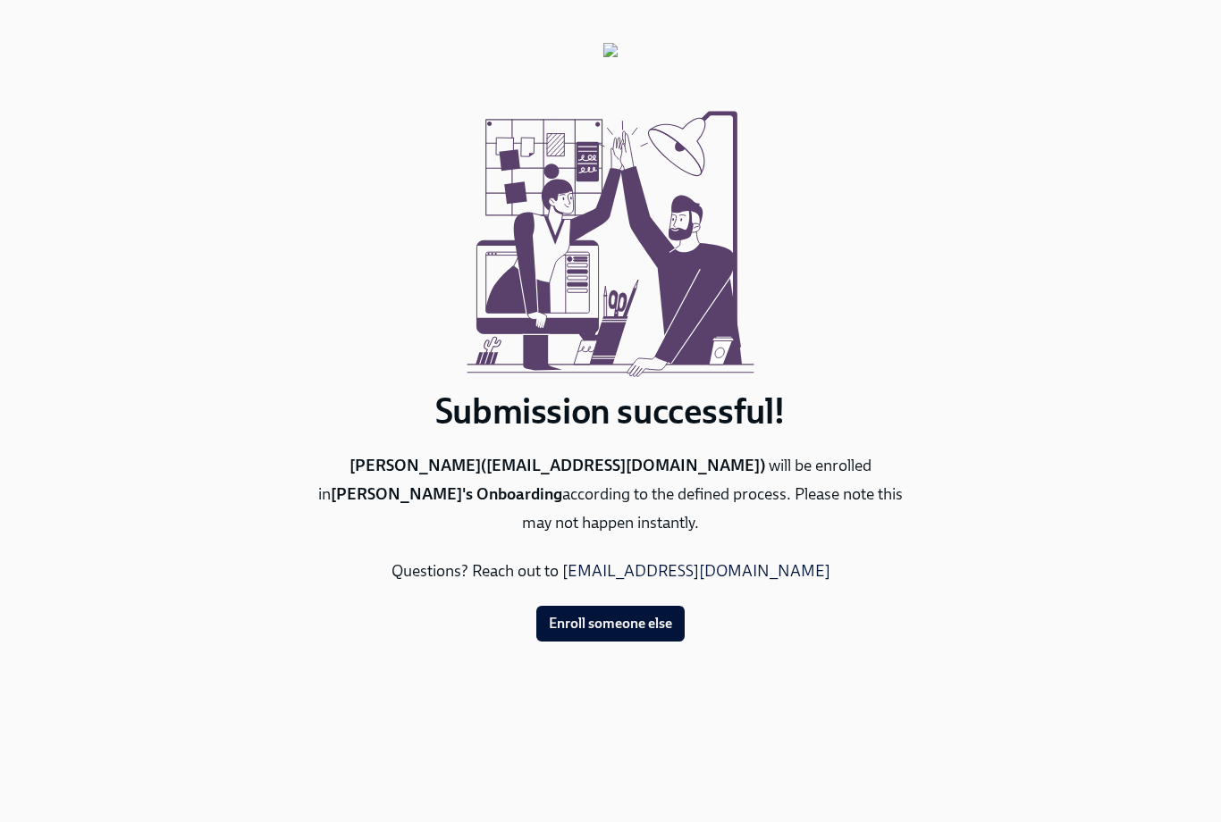
scroll to position [0, 0]
click at [620, 606] on button "Enroll someone else" at bounding box center [610, 624] width 148 height 36
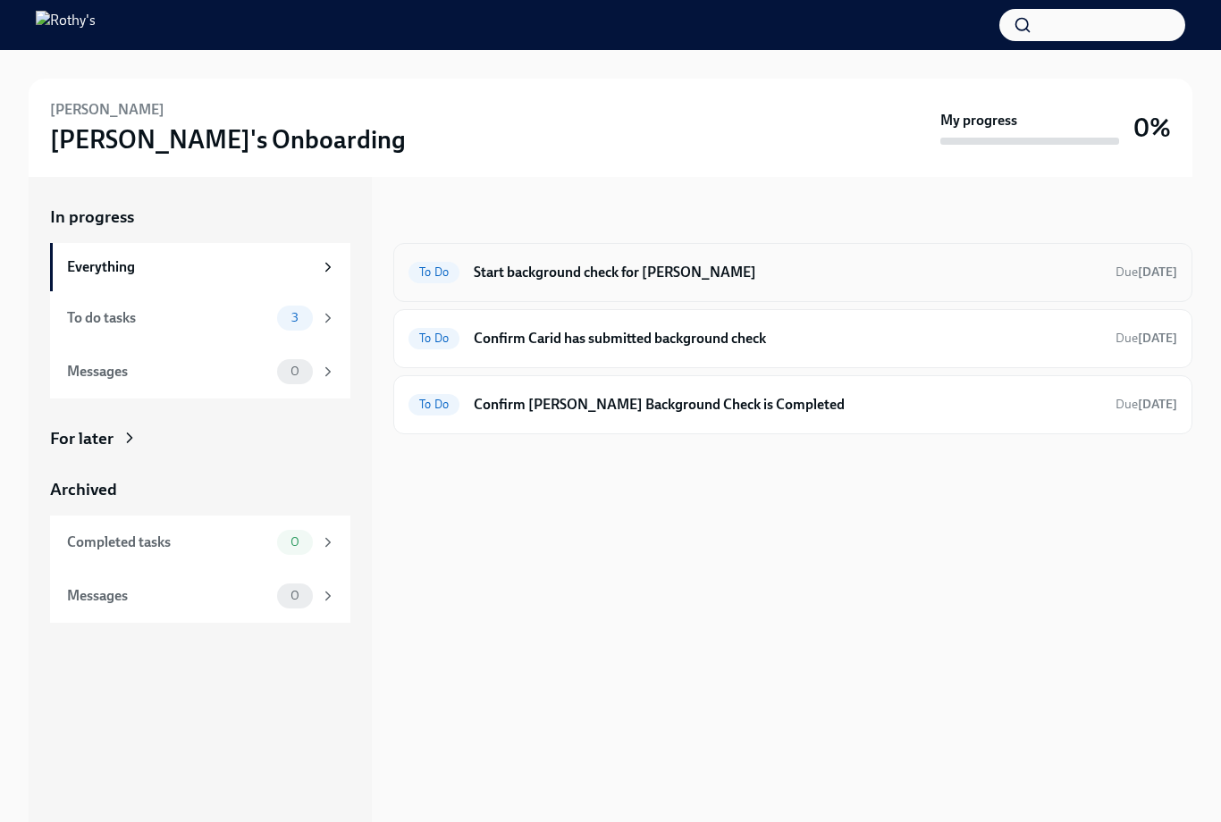
click at [560, 263] on h6 "Start background check for Carid Santos" at bounding box center [787, 273] width 627 height 20
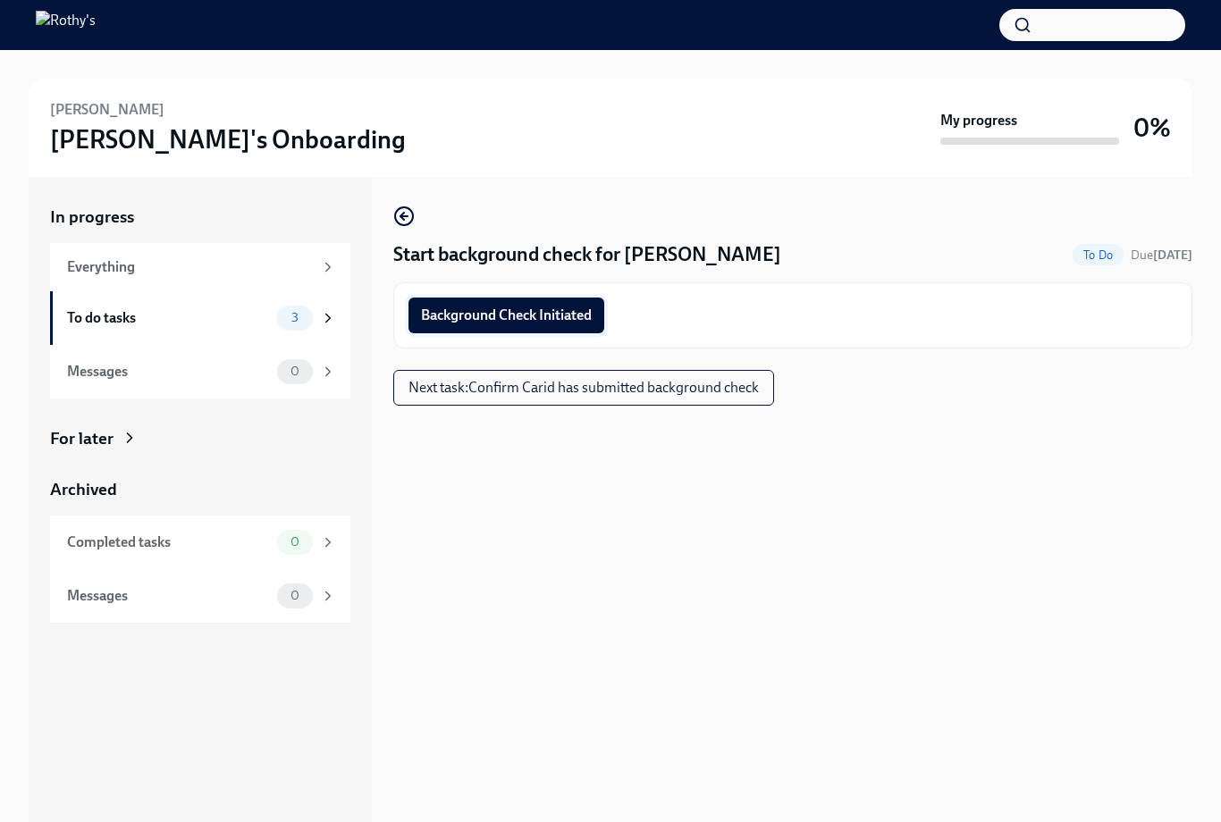
click at [542, 305] on button "Background Check Initiated" at bounding box center [506, 316] width 196 height 36
click at [682, 384] on span "Next task : Confirm Carid has submitted background check" at bounding box center [583, 388] width 350 height 18
